Goal: Task Accomplishment & Management: Complete application form

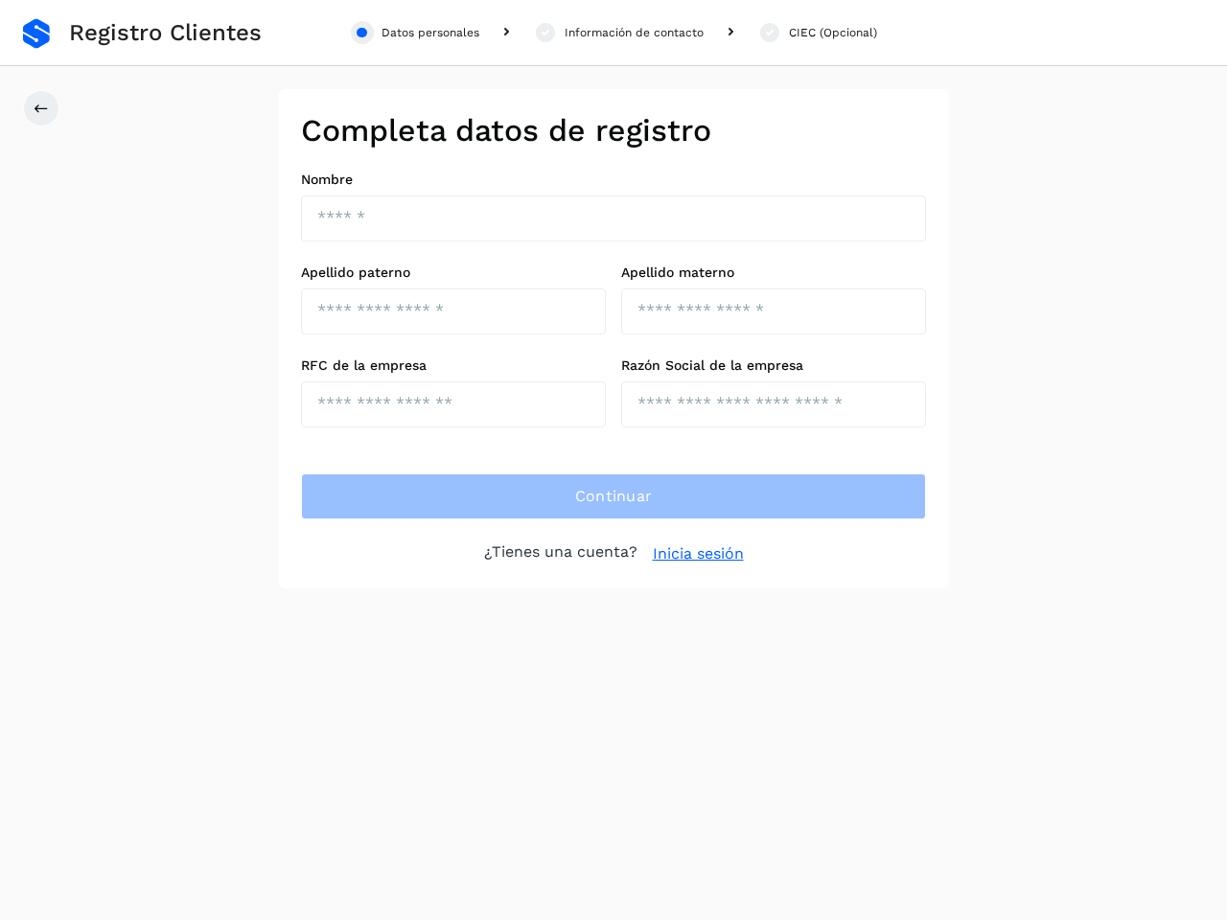
click at [415, 33] on div "Datos personales" at bounding box center [430, 32] width 98 height 17
click at [618, 33] on div "Información de contacto" at bounding box center [634, 32] width 139 height 17
click at [817, 33] on div "CIEC (Opcional)" at bounding box center [833, 32] width 88 height 17
click at [41, 108] on icon at bounding box center [41, 108] width 15 height 15
